Goal: Find specific page/section: Find specific page/section

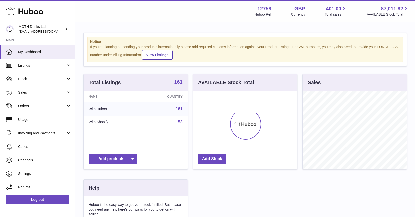
scroll to position [78, 104]
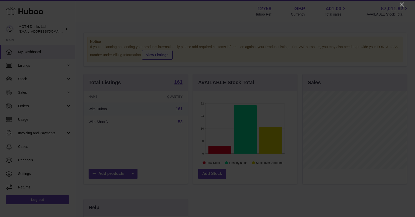
click at [402, 6] on icon "Close" at bounding box center [402, 5] width 6 height 6
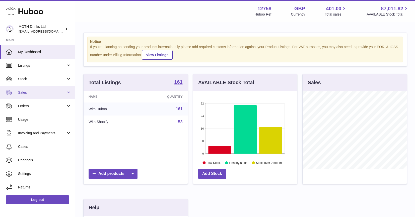
click at [27, 93] on span "Sales" at bounding box center [42, 92] width 48 height 5
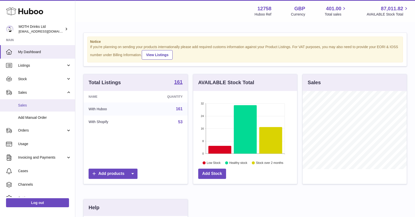
click at [25, 106] on span "Sales" at bounding box center [44, 105] width 53 height 5
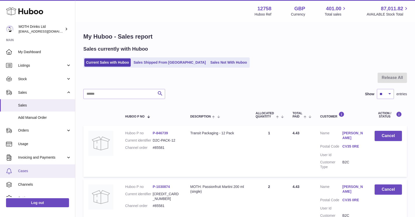
click at [18, 175] on link "Cases" at bounding box center [37, 172] width 75 height 14
